Goal: Transaction & Acquisition: Purchase product/service

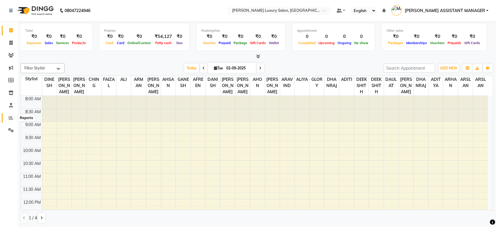
drag, startPoint x: 0, startPoint y: 0, endPoint x: 14, endPoint y: 119, distance: 119.5
click at [12, 119] on icon at bounding box center [11, 117] width 4 height 4
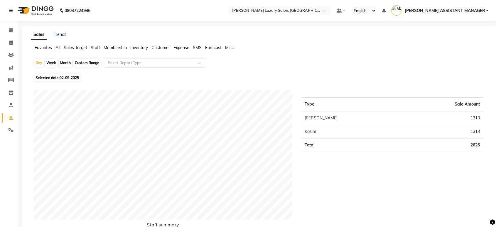
click at [66, 60] on div "Month" at bounding box center [66, 63] width 14 height 8
select select "9"
select select "2025"
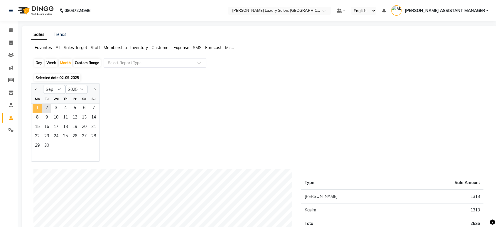
click at [37, 105] on span "1" at bounding box center [37, 108] width 9 height 9
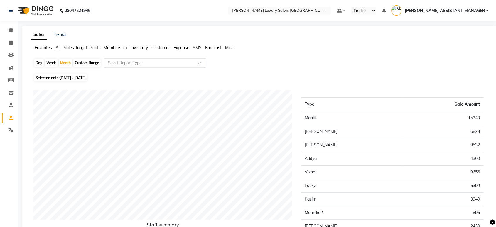
click at [96, 46] on span "Staff" at bounding box center [95, 47] width 9 height 5
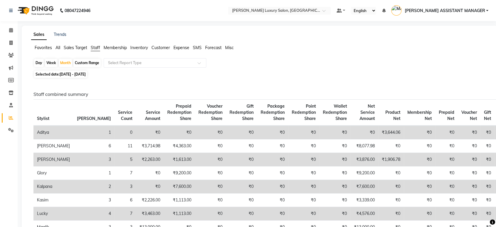
click at [113, 61] on input "text" at bounding box center [149, 63] width 85 height 6
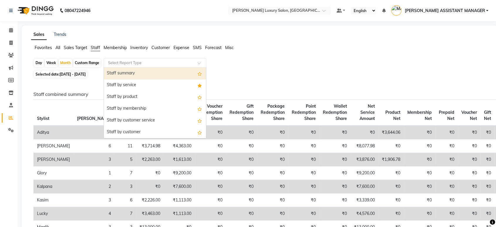
click at [119, 71] on div "Staff summary" at bounding box center [155, 74] width 102 height 12
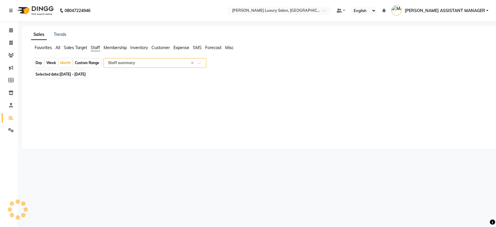
select select "csv"
click at [68, 64] on div "Month" at bounding box center [66, 63] width 14 height 8
select select "9"
select select "2025"
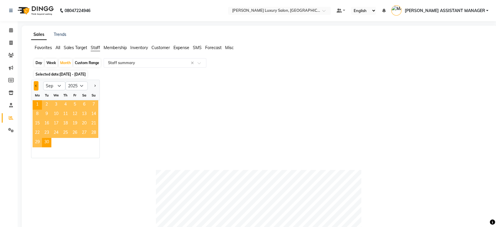
click at [36, 84] on button "Previous month" at bounding box center [36, 85] width 5 height 9
select select "8"
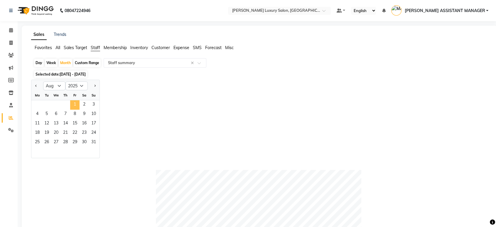
click at [76, 104] on span "1" at bounding box center [74, 104] width 9 height 9
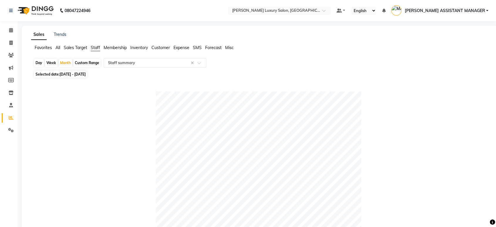
drag, startPoint x: 93, startPoint y: 48, endPoint x: 115, endPoint y: 68, distance: 30.0
click at [94, 48] on span "Staff" at bounding box center [95, 47] width 9 height 5
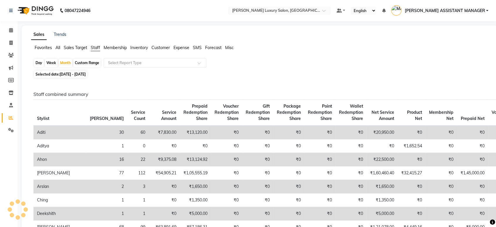
click at [115, 68] on div "Day Week Month Custom Range Select Report Type" at bounding box center [259, 63] width 453 height 11
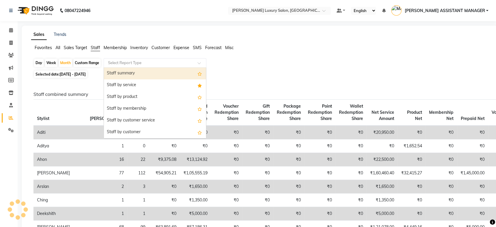
click at [116, 63] on input "text" at bounding box center [149, 63] width 85 height 6
drag, startPoint x: 116, startPoint y: 72, endPoint x: 142, endPoint y: 80, distance: 26.7
click at [116, 73] on div "Staff summary" at bounding box center [155, 74] width 102 height 12
select select "csv"
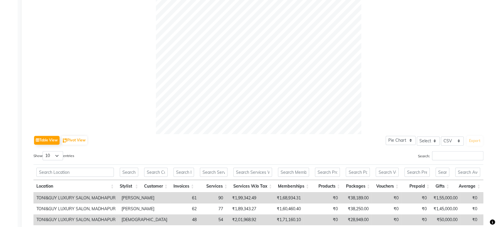
scroll to position [291, 0]
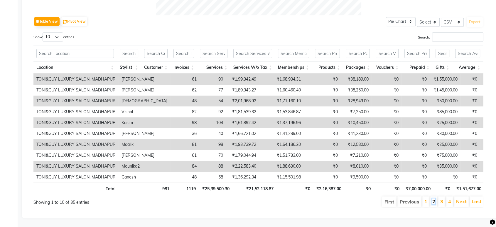
click at [435, 198] on link "2" at bounding box center [434, 201] width 3 height 6
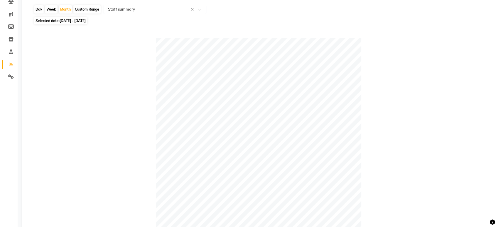
scroll to position [0, 0]
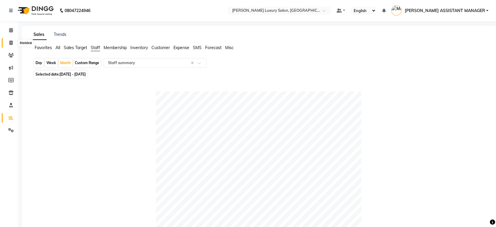
click at [11, 42] on icon at bounding box center [10, 43] width 3 height 4
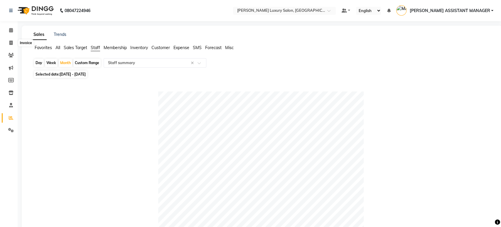
select select "4712"
select select "service"
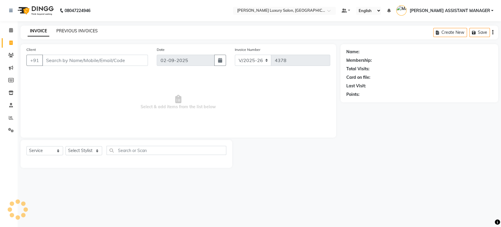
click at [80, 30] on link "PREVIOUS INVOICES" at bounding box center [76, 30] width 41 height 5
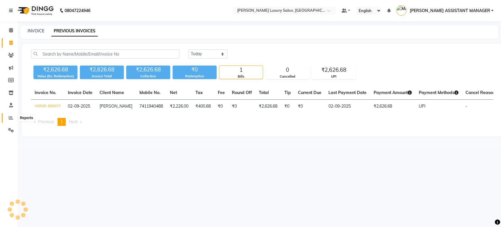
click at [11, 118] on icon at bounding box center [11, 117] width 4 height 4
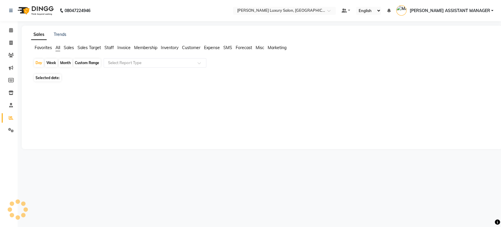
click at [66, 64] on div "Month" at bounding box center [66, 63] width 14 height 8
select select "9"
select select "2025"
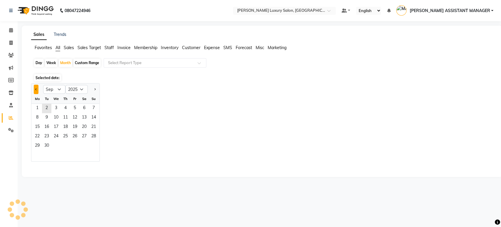
click at [36, 89] on span "Previous month" at bounding box center [36, 89] width 2 height 2
select select "8"
click at [74, 107] on span "1" at bounding box center [74, 108] width 9 height 9
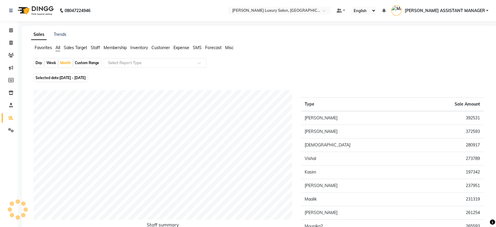
click at [91, 46] on span "Staff" at bounding box center [95, 47] width 9 height 5
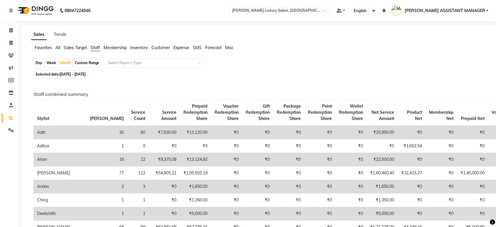
click at [117, 64] on input "text" at bounding box center [149, 63] width 85 height 6
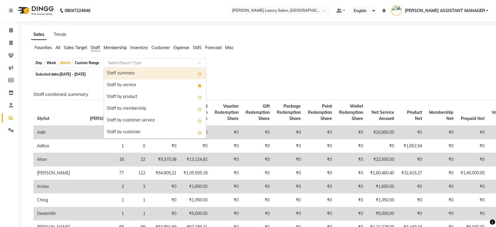
click at [119, 73] on div "Staff summary" at bounding box center [155, 74] width 102 height 12
select select "csv"
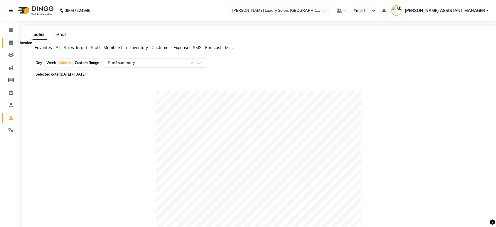
click at [12, 44] on span at bounding box center [11, 43] width 10 height 7
select select "4712"
select select "service"
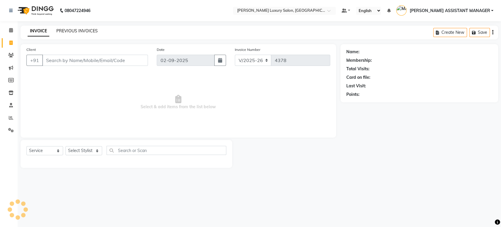
click at [85, 31] on link "PREVIOUS INVOICES" at bounding box center [76, 30] width 41 height 5
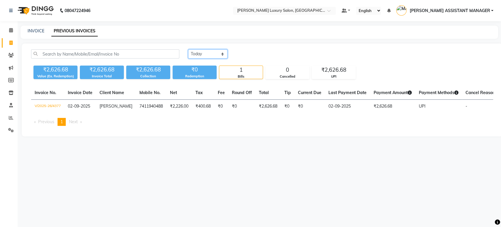
drag, startPoint x: 204, startPoint y: 54, endPoint x: 205, endPoint y: 58, distance: 3.8
click at [204, 54] on select "Today Yesterday Custom Range" at bounding box center [207, 53] width 39 height 9
select select "range"
click at [188, 49] on select "Today Yesterday Custom Range" at bounding box center [207, 53] width 39 height 9
click at [254, 55] on input "02-09-2025" at bounding box center [255, 54] width 41 height 8
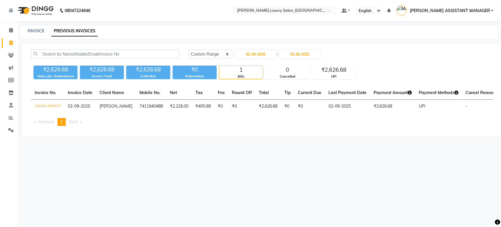
select select "9"
select select "2025"
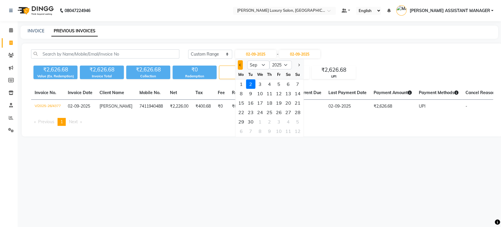
click at [238, 63] on button "Previous month" at bounding box center [240, 64] width 5 height 9
select select "8"
click at [276, 81] on div "1" at bounding box center [278, 83] width 9 height 9
type input "01-08-2025"
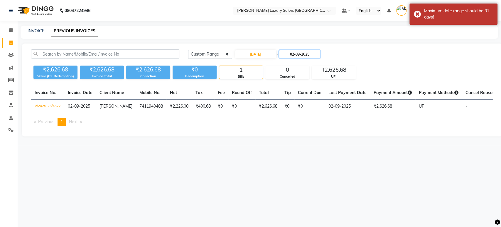
drag, startPoint x: 294, startPoint y: 52, endPoint x: 295, endPoint y: 56, distance: 4.6
click at [294, 52] on input "02-09-2025" at bounding box center [299, 54] width 41 height 8
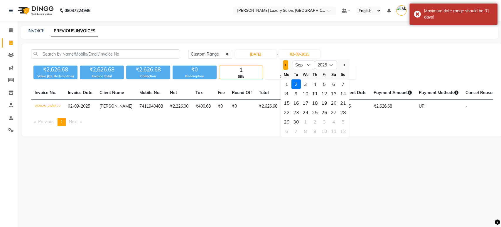
click at [283, 65] on button "Previous month" at bounding box center [285, 64] width 5 height 9
select select "8"
click at [342, 121] on div "31" at bounding box center [342, 121] width 9 height 9
type input "31-08-2025"
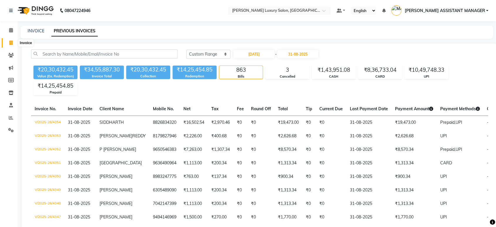
click at [11, 42] on icon at bounding box center [10, 43] width 3 height 4
select select "service"
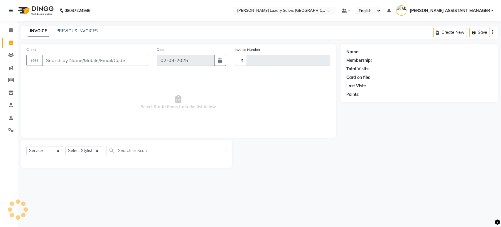
drag, startPoint x: 99, startPoint y: 63, endPoint x: 102, endPoint y: 63, distance: 3.5
click at [102, 63] on input "Client" at bounding box center [95, 60] width 106 height 11
type input "912"
type input "4378"
select select "4712"
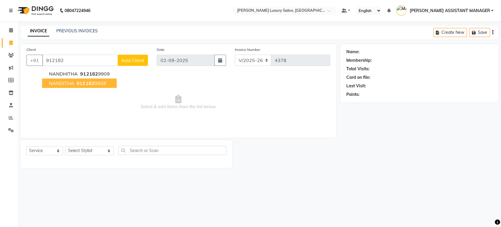
click at [98, 82] on ngb-highlight "912182 9908" at bounding box center [90, 83] width 31 height 6
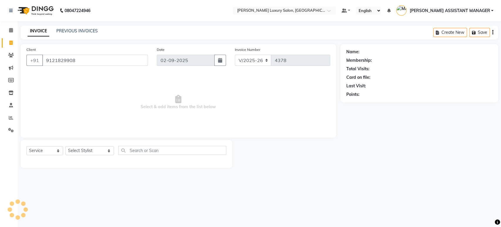
type input "9121829908"
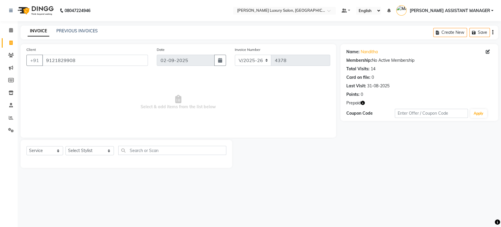
click at [361, 103] on span "Prepaid" at bounding box center [354, 103] width 14 height 6
click at [364, 101] on icon "button" at bounding box center [363, 103] width 4 height 4
click at [371, 126] on div "Name: Nanditha Membership: No Active Membership Total Visits: 14 Card on file: …" at bounding box center [422, 106] width 162 height 124
click at [30, 149] on select "Select Service Product Membership Package Voucher Prepaid Gift Card" at bounding box center [44, 150] width 37 height 9
drag, startPoint x: 108, startPoint y: 134, endPoint x: 102, endPoint y: 141, distance: 9.3
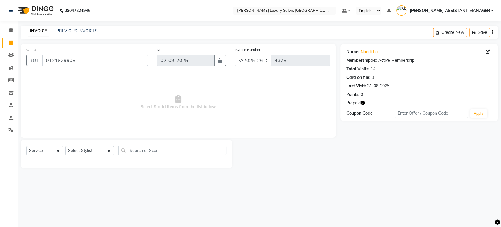
click at [108, 134] on div "Client +91 9121829908 Date 02-09-2025 Invoice Number V/2025 V/2025-26 4378 Sele…" at bounding box center [179, 90] width 316 height 93
click at [88, 152] on select "Select Stylist ADITI ADITYA AFREEN AHON AHSAN ALI ALIYA ANKITH ARAVIND ARHAN AR…" at bounding box center [90, 150] width 48 height 9
select select "90116"
click at [66, 146] on select "Select Stylist ADITI ADITYA AFREEN AHON AHSAN ALI ALIYA ANKITH ARAVIND ARHAN AR…" at bounding box center [90, 150] width 48 height 9
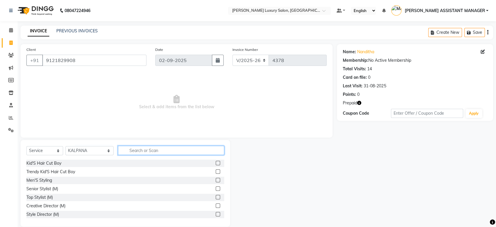
click at [146, 147] on input "text" at bounding box center [171, 150] width 106 height 9
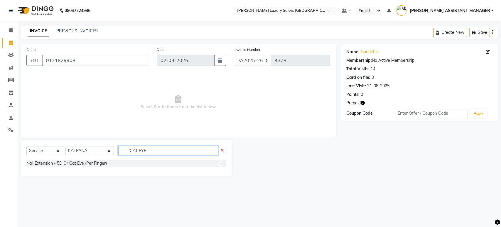
type input "CAT EYE"
click at [219, 164] on label at bounding box center [220, 163] width 4 height 4
click at [219, 164] on input "checkbox" at bounding box center [220, 163] width 4 height 4
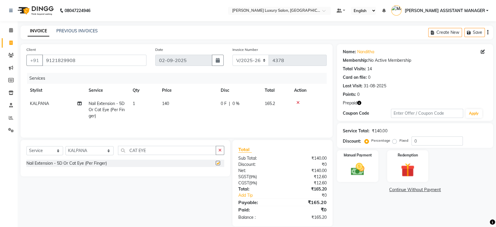
checkbox input "false"
click at [142, 103] on td "1" at bounding box center [143, 110] width 29 height 26
select select "90116"
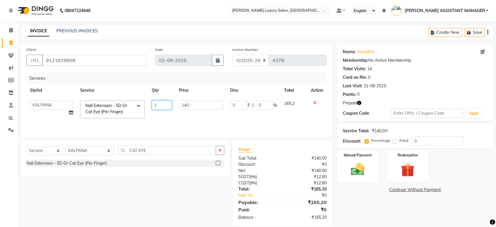
drag, startPoint x: 159, startPoint y: 104, endPoint x: 140, endPoint y: 109, distance: 20.1
click at [140, 109] on tr "ADITI ADITYA AFREEN AHON AHSAN ALI ALIYA ANKITH ARAVIND ARHAN ARIF ARMAN ARSLAN…" at bounding box center [176, 109] width 301 height 25
type input "10"
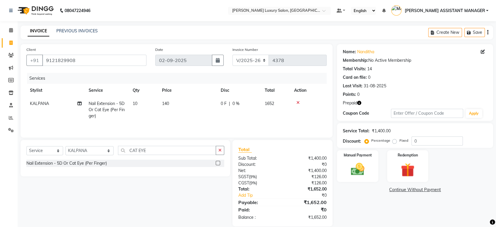
click at [169, 112] on tr "KALPANA Nail Extension - 5D Or Cat Eye (Per Finger) 10 140 0 F | 0 % 1652" at bounding box center [176, 110] width 301 height 26
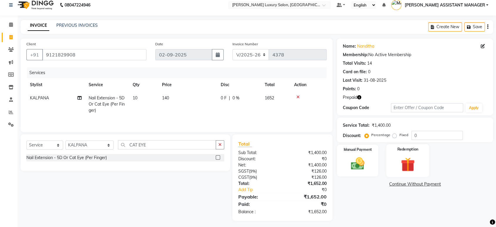
scroll to position [8, 0]
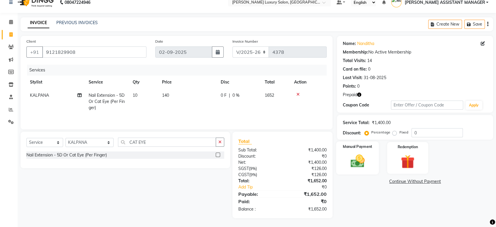
click at [367, 167] on img at bounding box center [357, 161] width 23 height 16
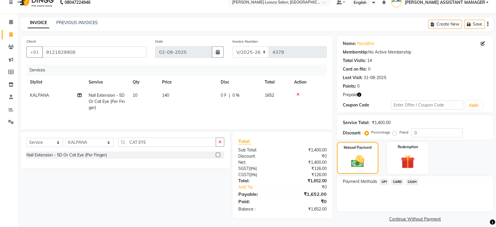
click at [381, 180] on span "UPI" at bounding box center [384, 181] width 9 height 7
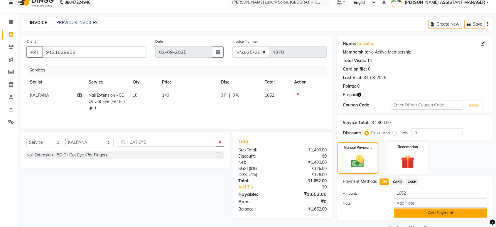
click at [422, 209] on button "Add Payment" at bounding box center [440, 212] width 93 height 9
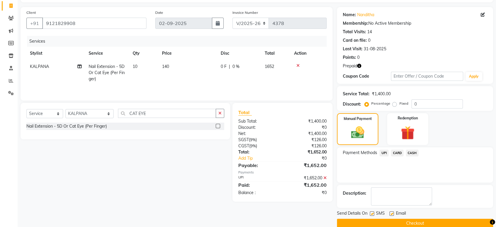
scroll to position [46, 0]
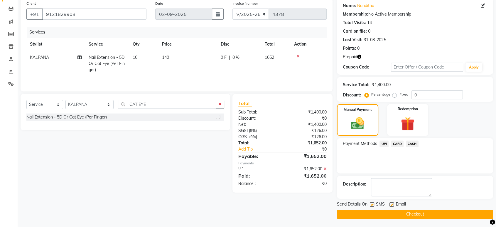
click at [424, 213] on button "Checkout" at bounding box center [415, 213] width 156 height 9
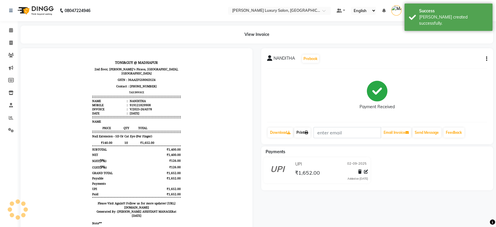
click at [307, 135] on link "Print" at bounding box center [302, 132] width 16 height 10
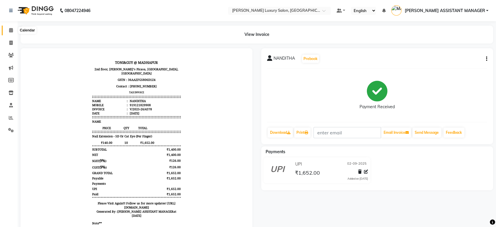
click at [14, 28] on span at bounding box center [11, 30] width 10 height 7
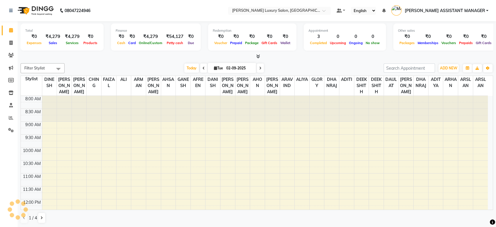
scroll to position [180, 0]
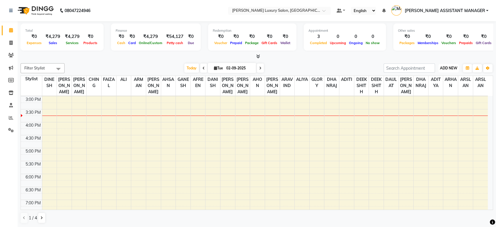
click at [444, 70] on button "ADD NEW Toggle Dropdown" at bounding box center [449, 68] width 20 height 8
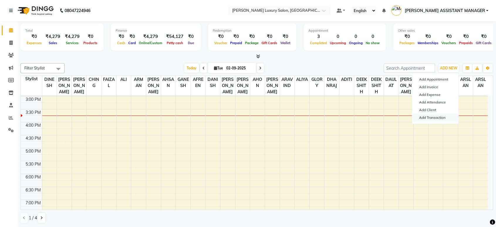
click at [429, 117] on link "Add Transaction" at bounding box center [435, 118] width 46 height 8
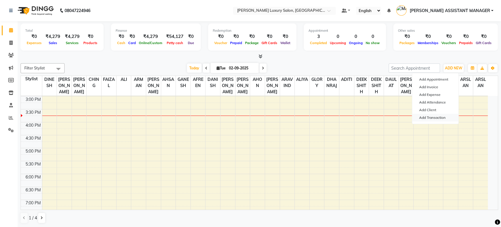
select select "direct"
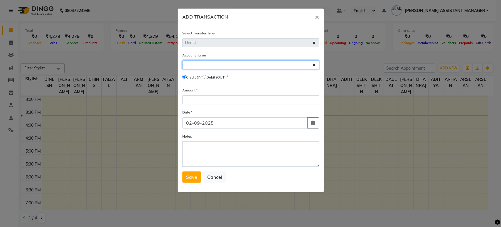
click at [205, 66] on select "Select Petty Cash Default Account" at bounding box center [250, 64] width 137 height 9
select select "3549"
click at [182, 60] on select "Select Petty Cash Default Account" at bounding box center [250, 64] width 137 height 9
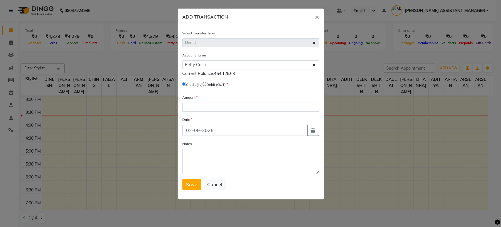
click at [207, 83] on input "radio" at bounding box center [205, 84] width 4 height 4
radio input "true"
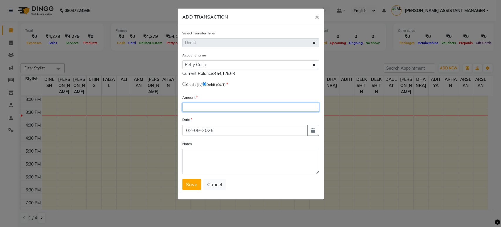
click at [204, 110] on input "number" at bounding box center [250, 107] width 137 height 9
type input "300"
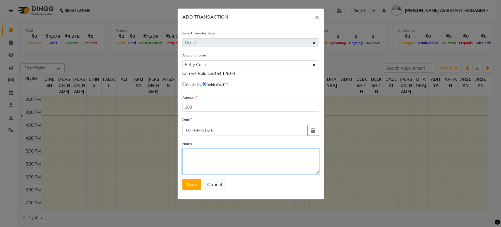
click at [273, 165] on textarea "Notes" at bounding box center [250, 161] width 137 height 25
paste textarea "TIP IN UPI(KALPANA)"
type textarea "TIP IN UPI(KALPANA)"
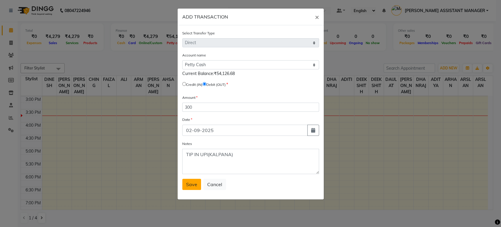
click at [192, 183] on span "Save" at bounding box center [191, 184] width 11 height 6
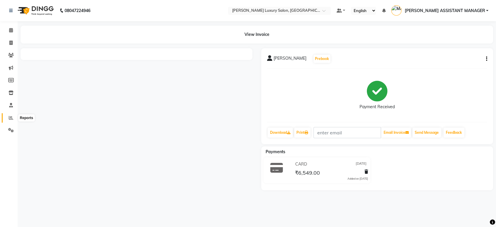
click at [10, 119] on icon at bounding box center [11, 117] width 4 height 4
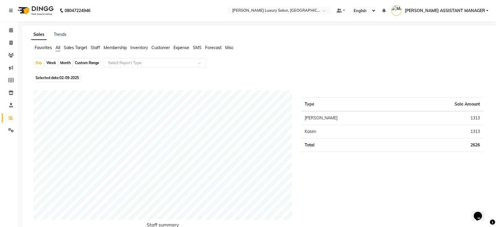
click at [66, 63] on div "Month" at bounding box center [66, 63] width 14 height 8
select select "9"
select select "2025"
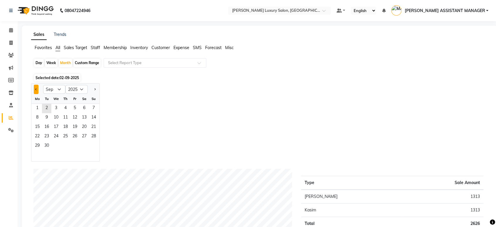
click at [36, 89] on span "Previous month" at bounding box center [36, 89] width 2 height 2
select select "8"
click at [75, 107] on span "1" at bounding box center [74, 108] width 9 height 9
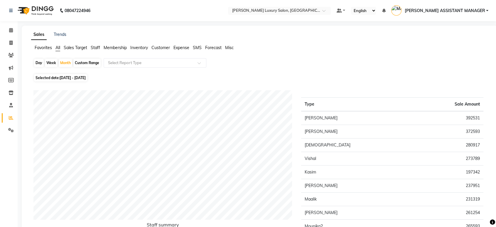
click at [96, 47] on span "Staff" at bounding box center [95, 47] width 9 height 5
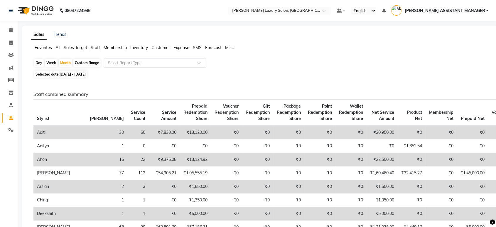
click at [115, 63] on input "text" at bounding box center [149, 63] width 85 height 6
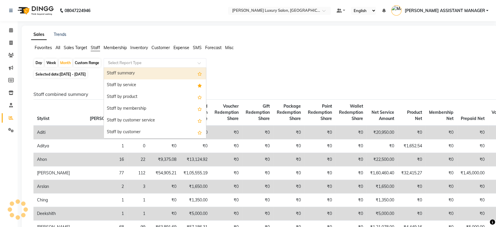
click at [120, 70] on div "Staff summary" at bounding box center [155, 74] width 102 height 12
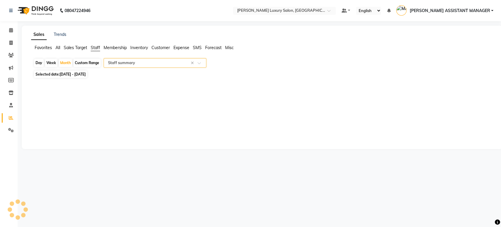
select select "csv"
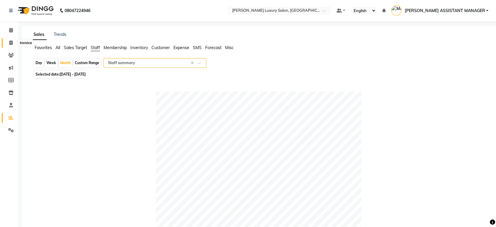
click at [12, 42] on icon at bounding box center [10, 43] width 3 height 4
select select "service"
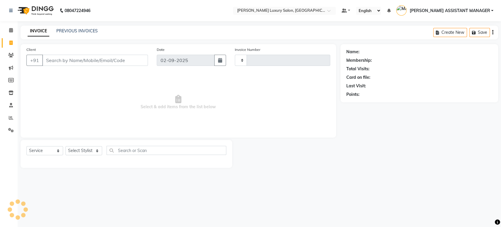
type input "4379"
select select "4712"
click at [69, 30] on link "PREVIOUS INVOICES" at bounding box center [76, 30] width 41 height 5
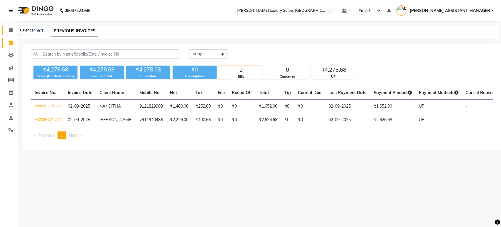
click at [6, 28] on span at bounding box center [11, 30] width 10 height 7
